Goal: Browse casually

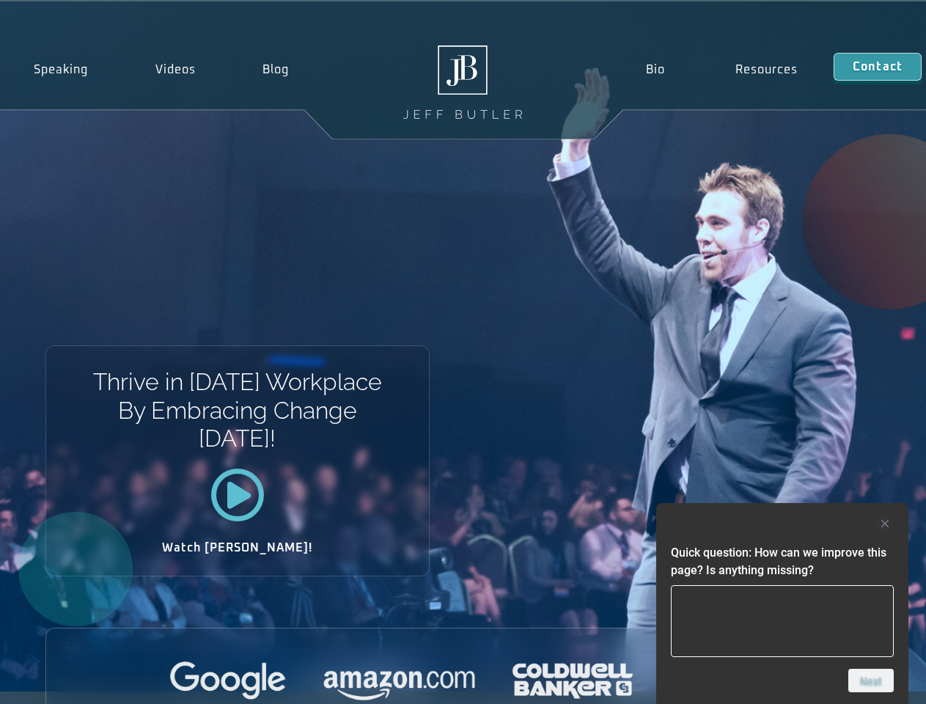
click at [462, 352] on div "Thrive in [DATE] Workplace By Embracing Change [DATE]! Watch [PERSON_NAME]!" at bounding box center [463, 346] width 926 height 690
click at [782, 523] on div at bounding box center [782, 523] width 223 height 18
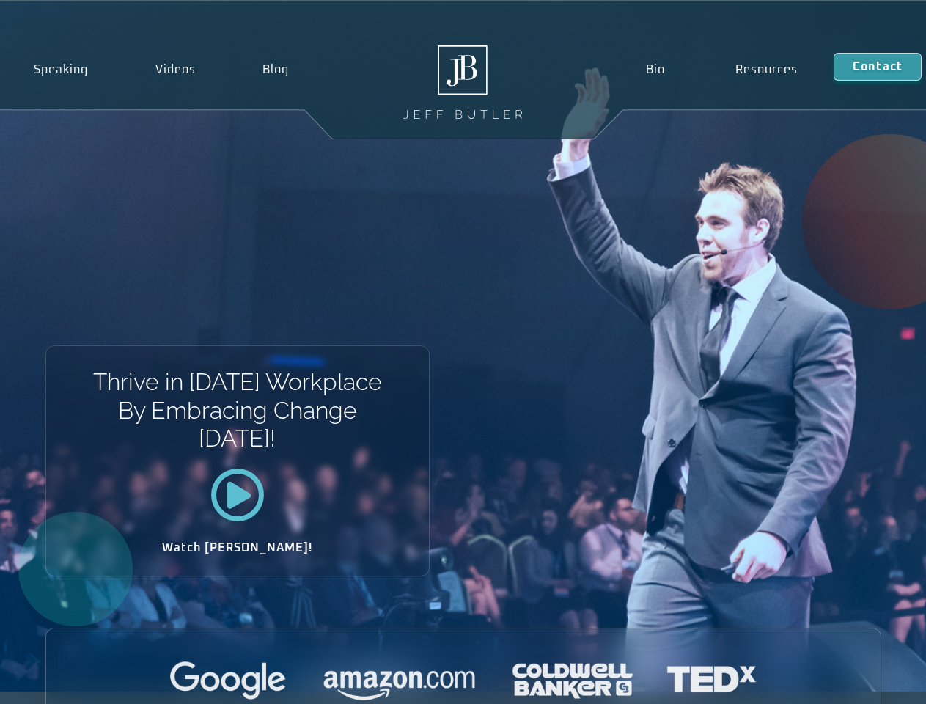
click at [871, 680] on div at bounding box center [463, 681] width 834 height 40
